Goal: Task Accomplishment & Management: Use online tool/utility

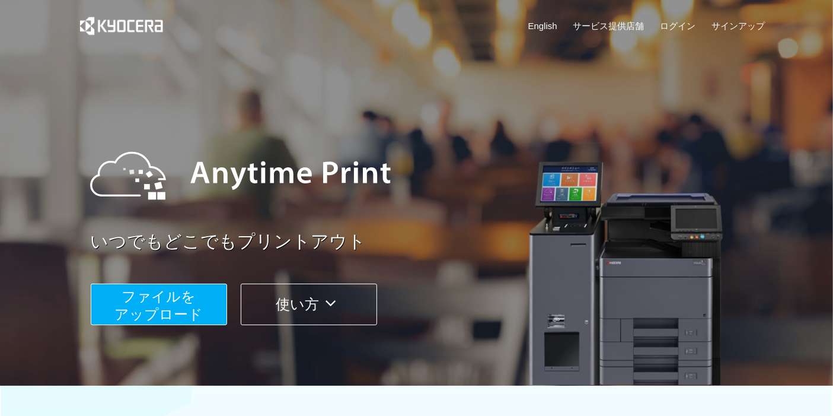
click at [157, 309] on span "ファイルを ​​アップロード" at bounding box center [158, 305] width 88 height 34
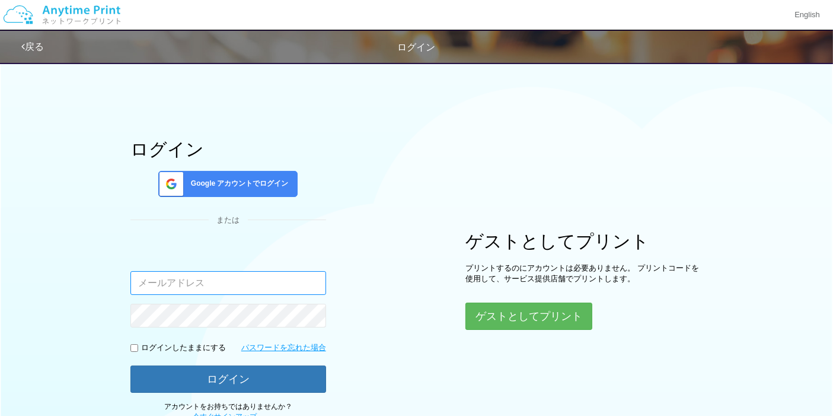
click at [178, 282] on input "email" at bounding box center [228, 283] width 196 height 24
type input "[EMAIL_ADDRESS][DOMAIN_NAME]"
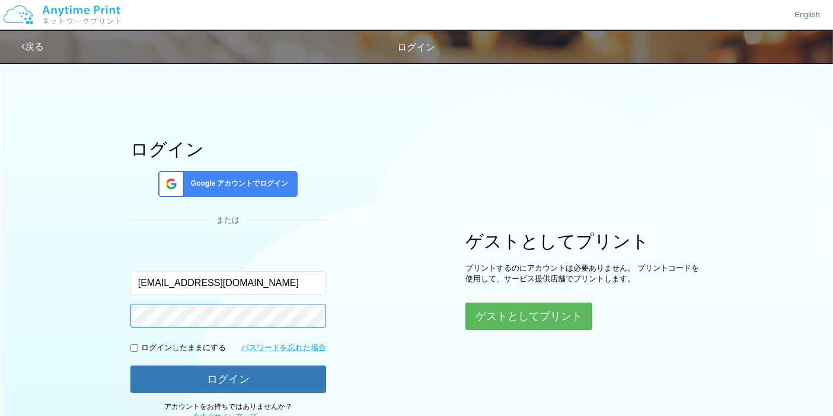
click at [130, 365] on button "ログイン" at bounding box center [228, 378] width 196 height 27
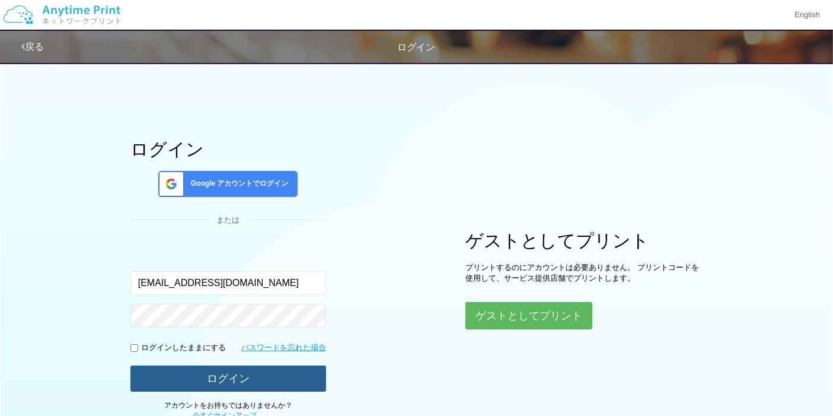
click at [235, 373] on button "ログイン" at bounding box center [228, 378] width 196 height 26
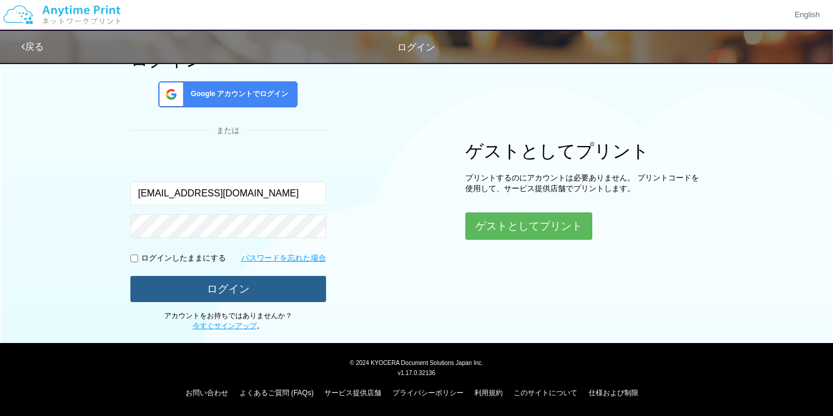
click at [270, 285] on button "ログイン" at bounding box center [228, 289] width 196 height 26
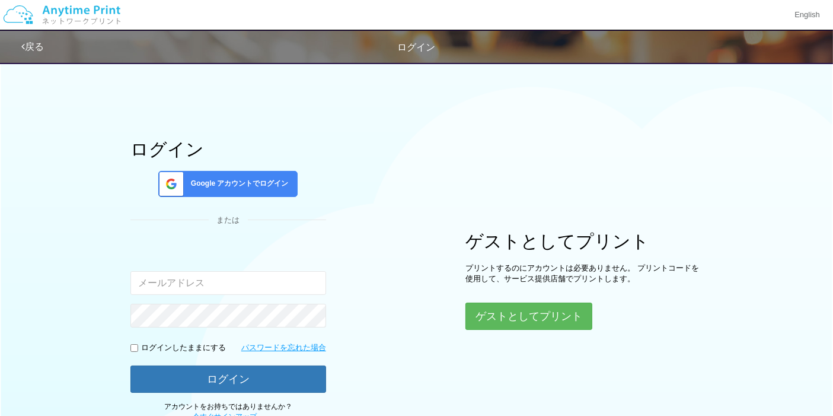
click at [211, 288] on input "email" at bounding box center [228, 283] width 196 height 24
type input "[EMAIL_ADDRESS][DOMAIN_NAME]"
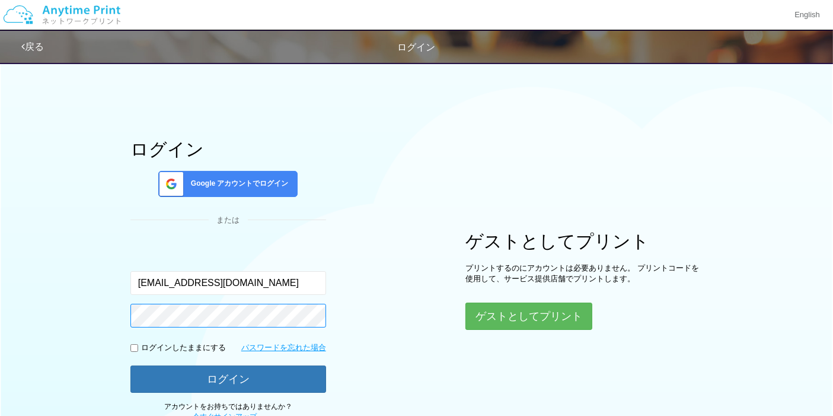
click at [130, 365] on button "ログイン" at bounding box center [228, 378] width 196 height 27
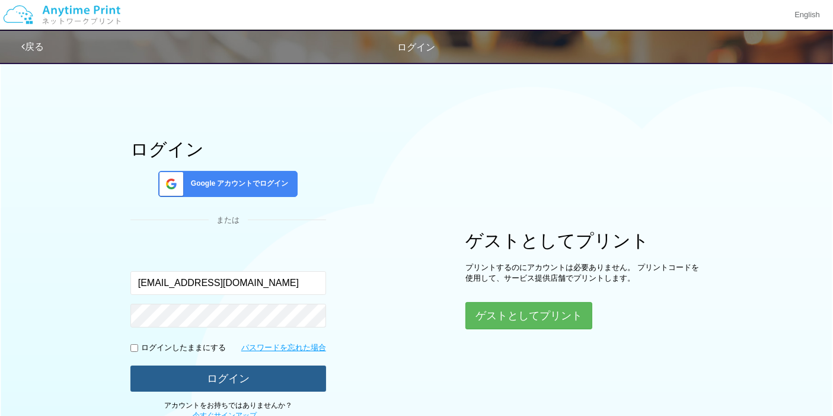
click at [207, 384] on button "ログイン" at bounding box center [228, 378] width 196 height 26
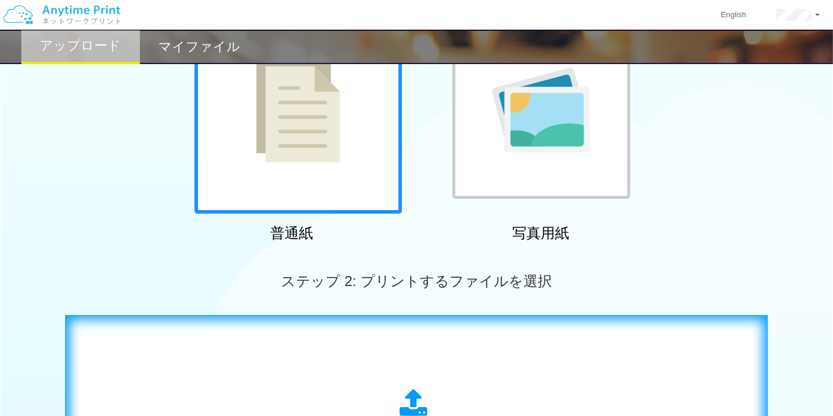
scroll to position [263, 0]
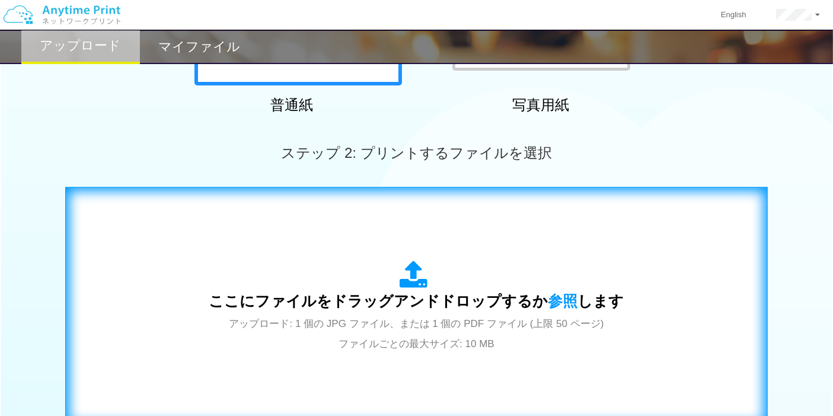
click at [359, 267] on div "ここにファイルをドラッグアンドドロップするか 参照 します アップロード: 1 個の JPG ファイル、または 1 個の PDF ファイル (上限 50 ペー…" at bounding box center [416, 306] width 415 height 93
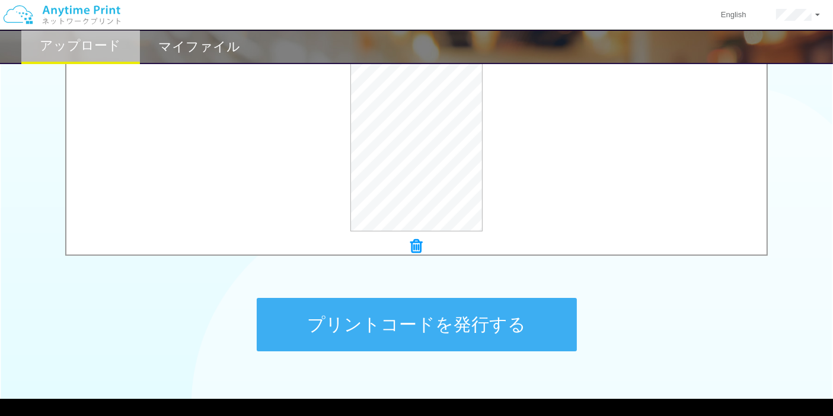
scroll to position [461, 0]
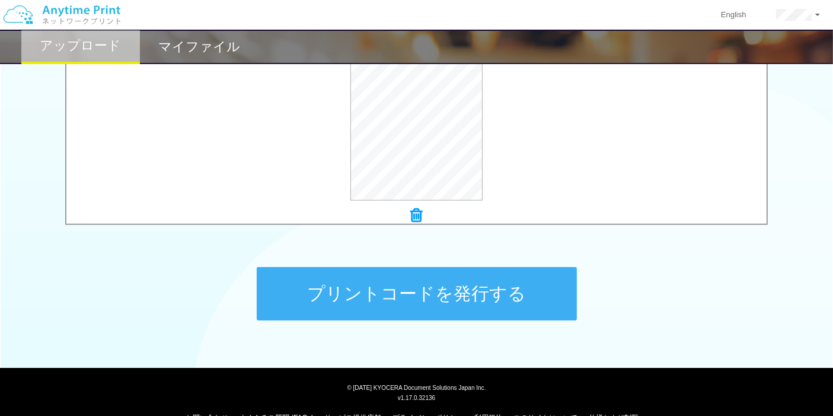
click at [401, 275] on button "プリントコードを発行する" at bounding box center [417, 293] width 320 height 53
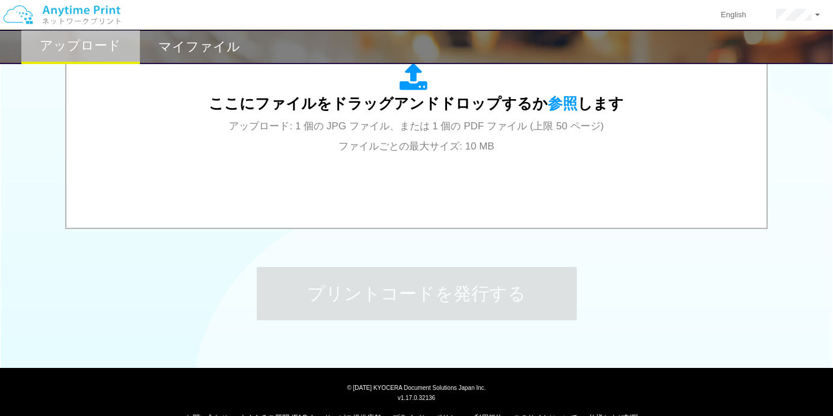
scroll to position [0, 0]
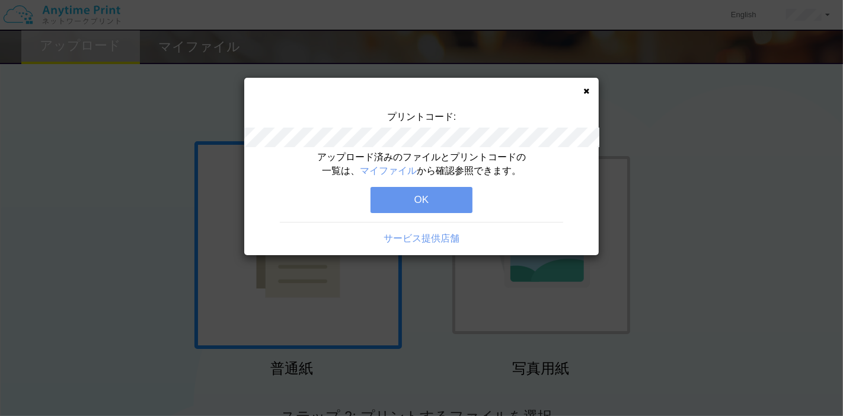
click at [434, 191] on button "OK" at bounding box center [422, 200] width 102 height 26
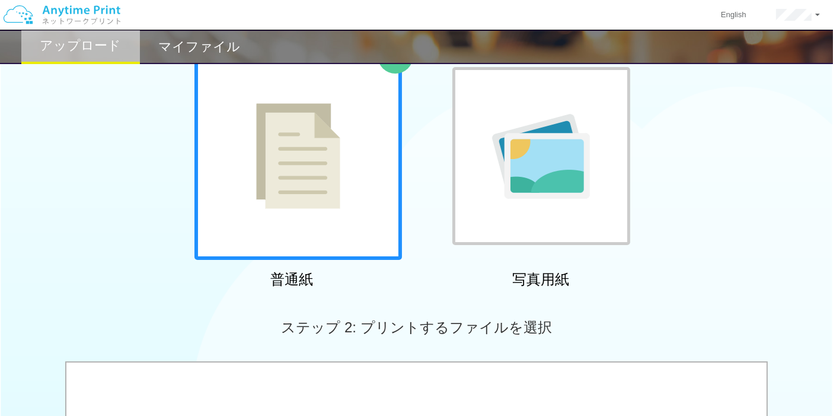
scroll to position [197, 0]
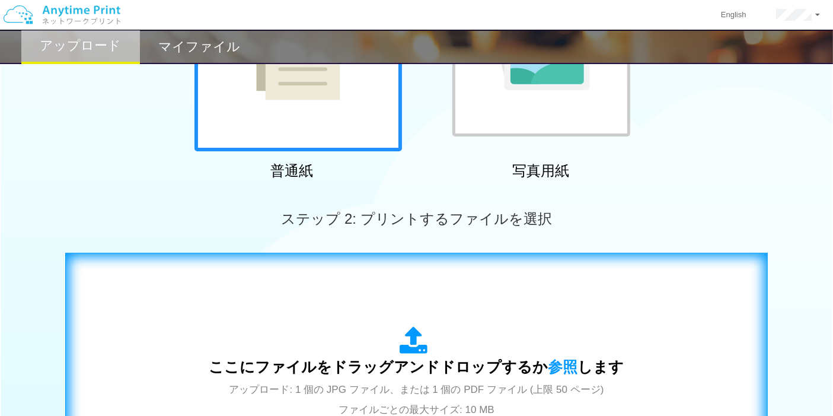
click at [403, 351] on icon at bounding box center [416, 341] width 33 height 30
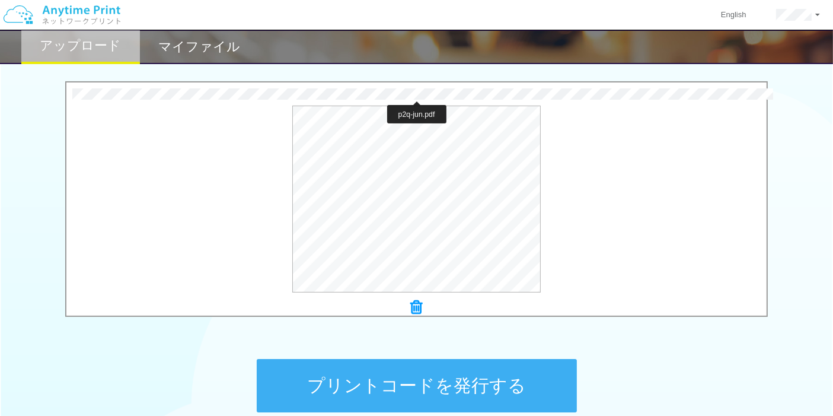
scroll to position [395, 0]
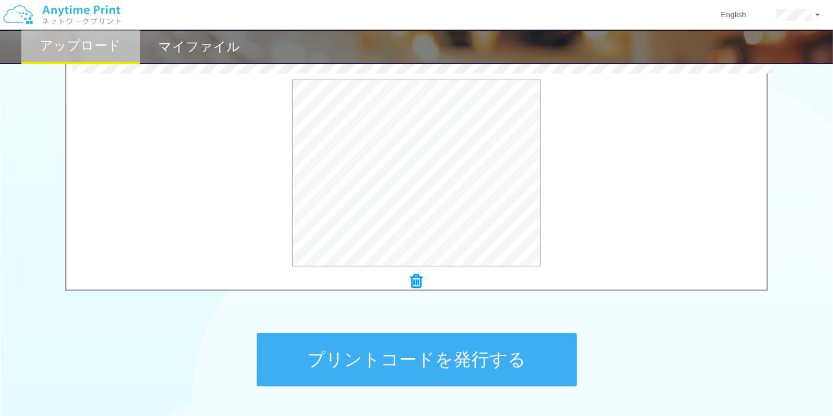
click at [469, 352] on button "プリントコードを発行する" at bounding box center [417, 359] width 320 height 53
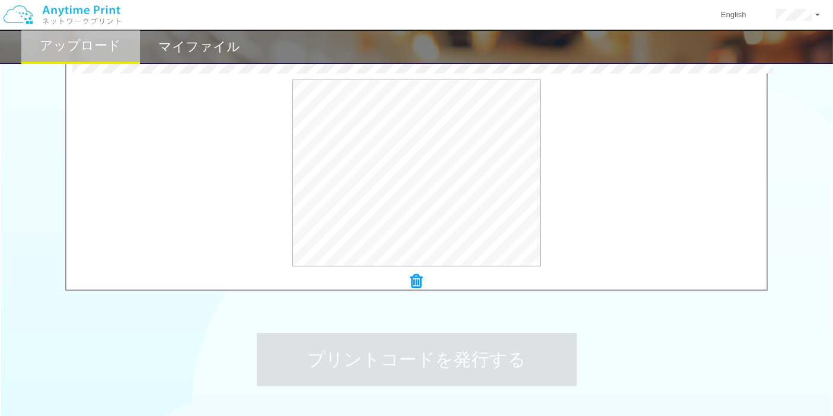
scroll to position [0, 0]
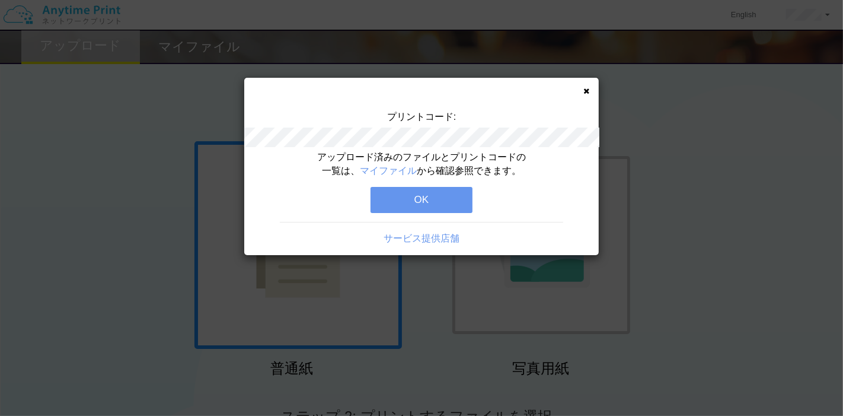
click at [447, 195] on button "OK" at bounding box center [422, 200] width 102 height 26
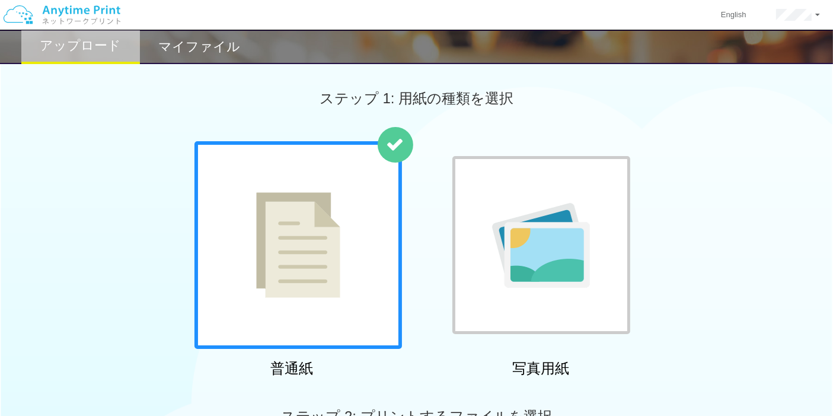
click at [202, 59] on div "マイファイル" at bounding box center [199, 47] width 119 height 34
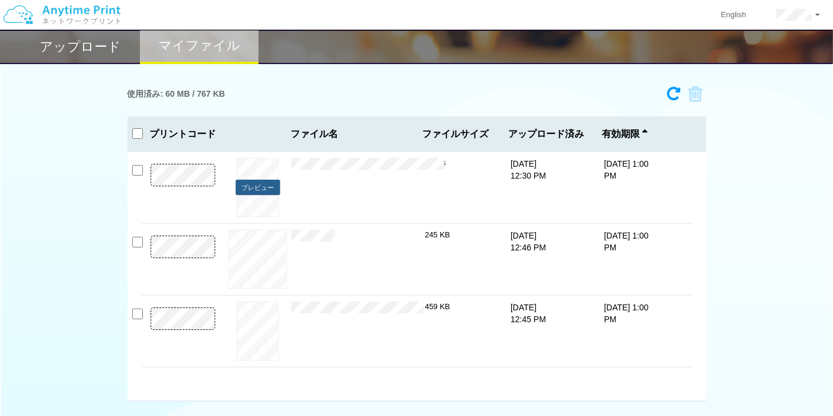
click at [270, 187] on button "プレビュー" at bounding box center [257, 188] width 44 height 16
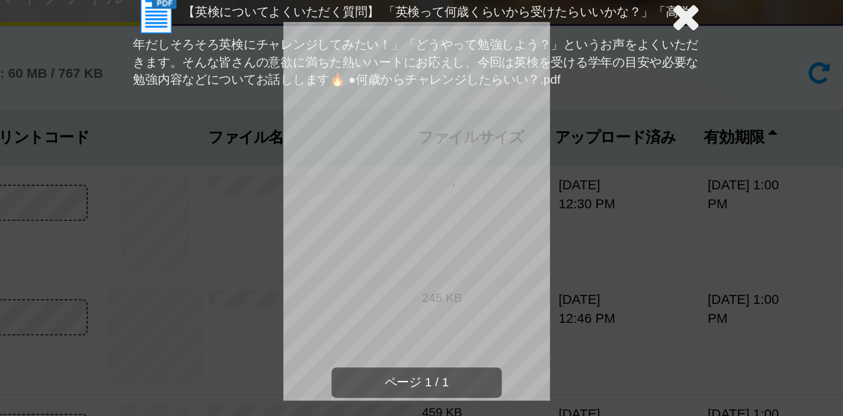
click at [587, 66] on icon at bounding box center [590, 58] width 18 height 24
